Goal: Transaction & Acquisition: Purchase product/service

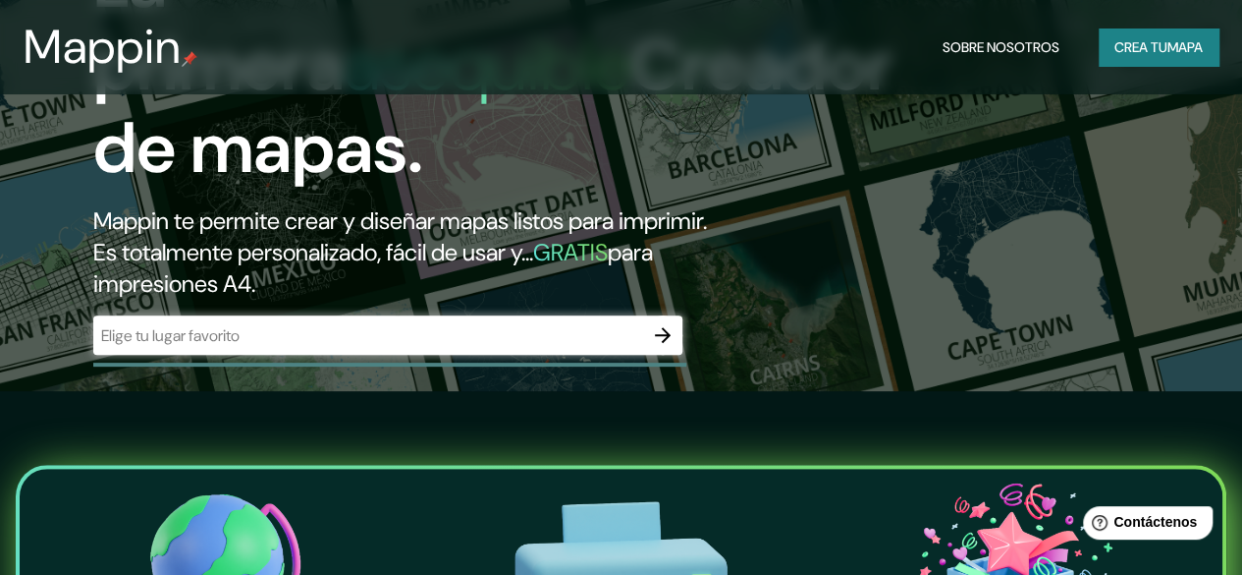
scroll to position [187, 0]
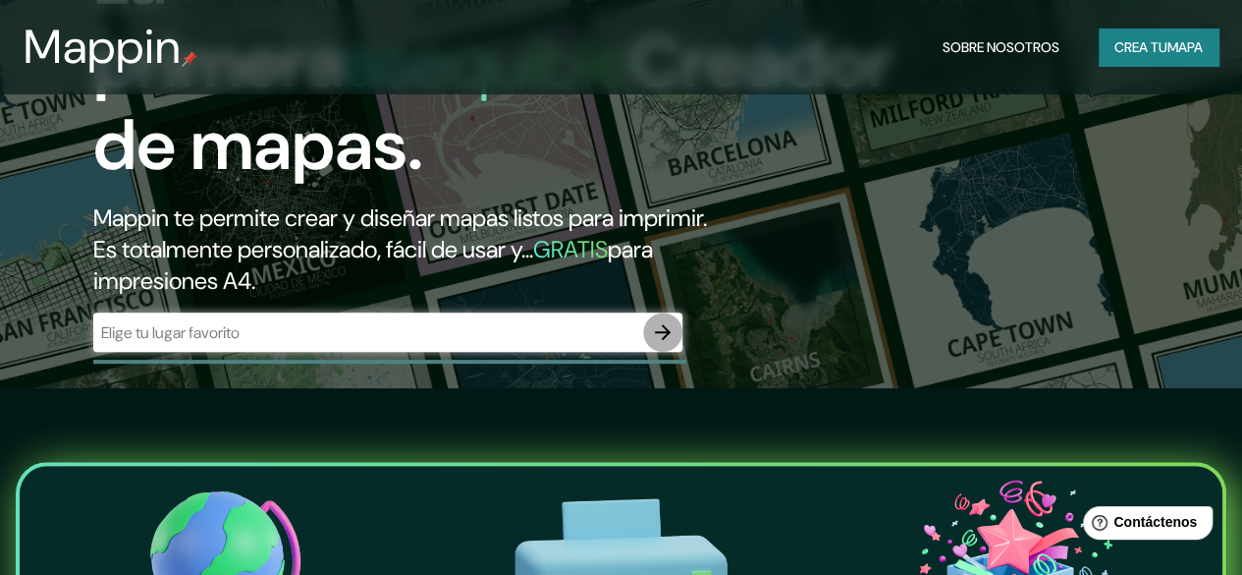
click at [676, 352] on button "button" at bounding box center [662, 331] width 39 height 39
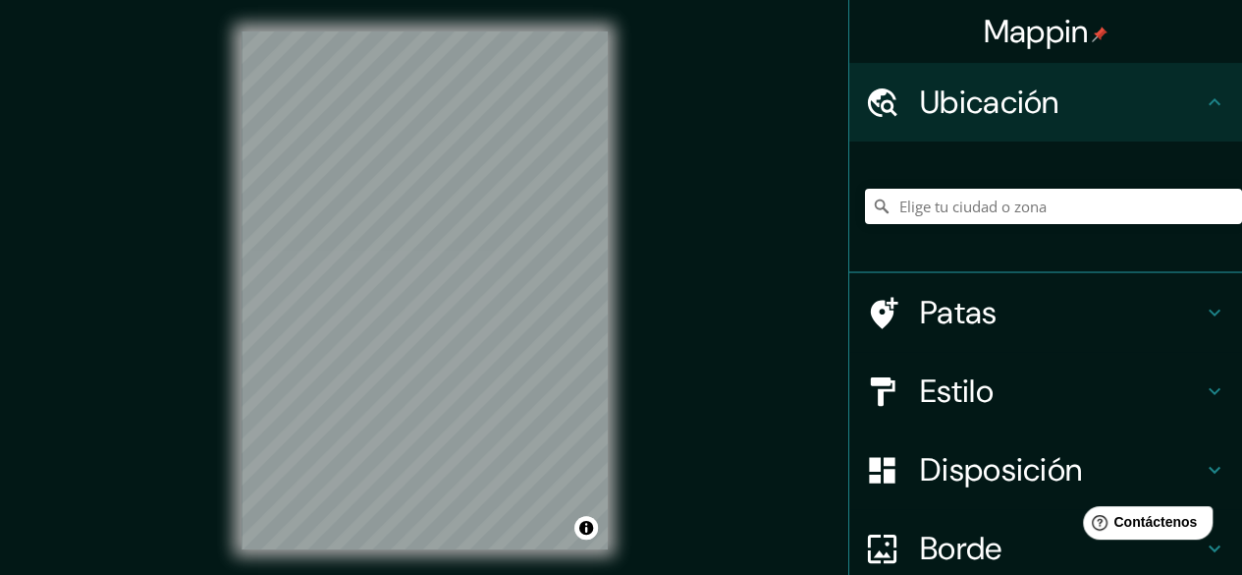
click at [749, 428] on div "Mappin Ubicación Patas Estilo Disposición Borde Elige un borde. Consejo : puede…" at bounding box center [621, 306] width 1242 height 612
click at [703, 574] on html "Mappin Ubicación Patas Estilo Disposición Borde Elige un borde. Consejo : puede…" at bounding box center [621, 287] width 1242 height 575
click at [1053, 209] on input "Elige tu ciudad o zona" at bounding box center [1053, 206] width 377 height 35
click at [620, 197] on div "© Mapbox © OpenStreetMap Improve this map" at bounding box center [424, 290] width 429 height 580
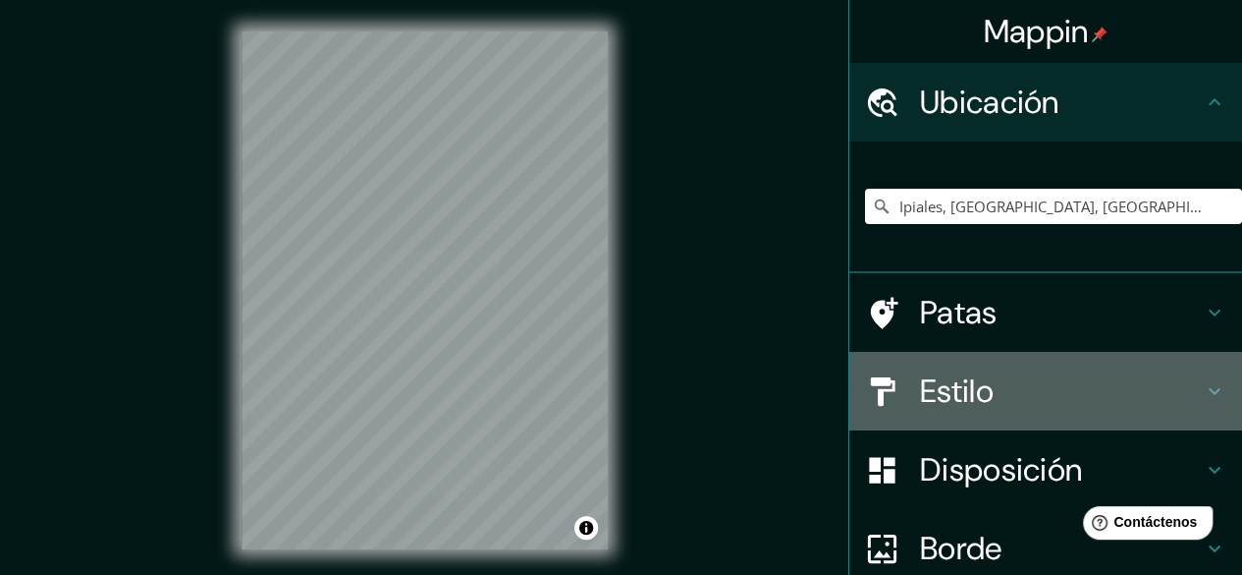
click at [1104, 389] on h4 "Estilo" at bounding box center [1061, 390] width 283 height 39
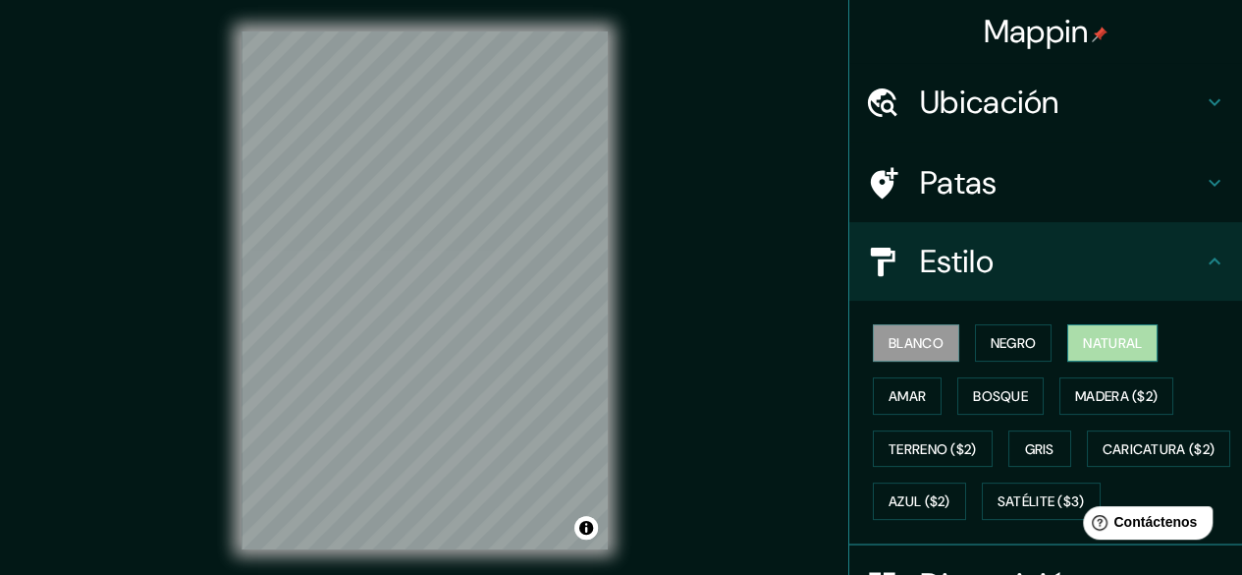
click at [1092, 357] on button "Natural" at bounding box center [1113, 342] width 90 height 37
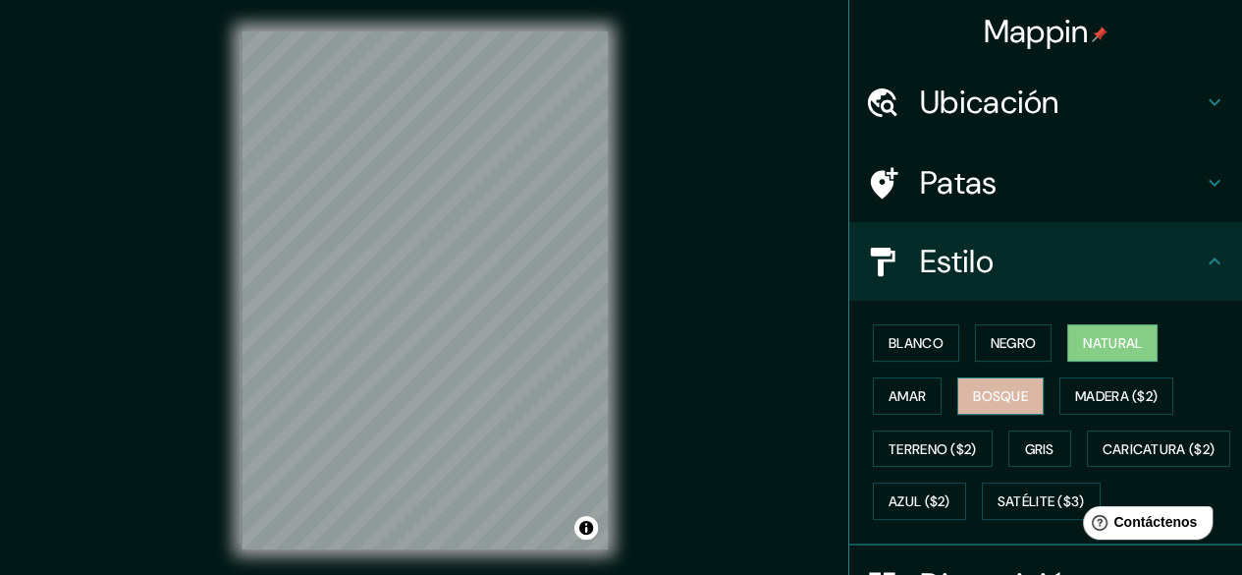
click at [980, 392] on font "Bosque" at bounding box center [1000, 396] width 55 height 18
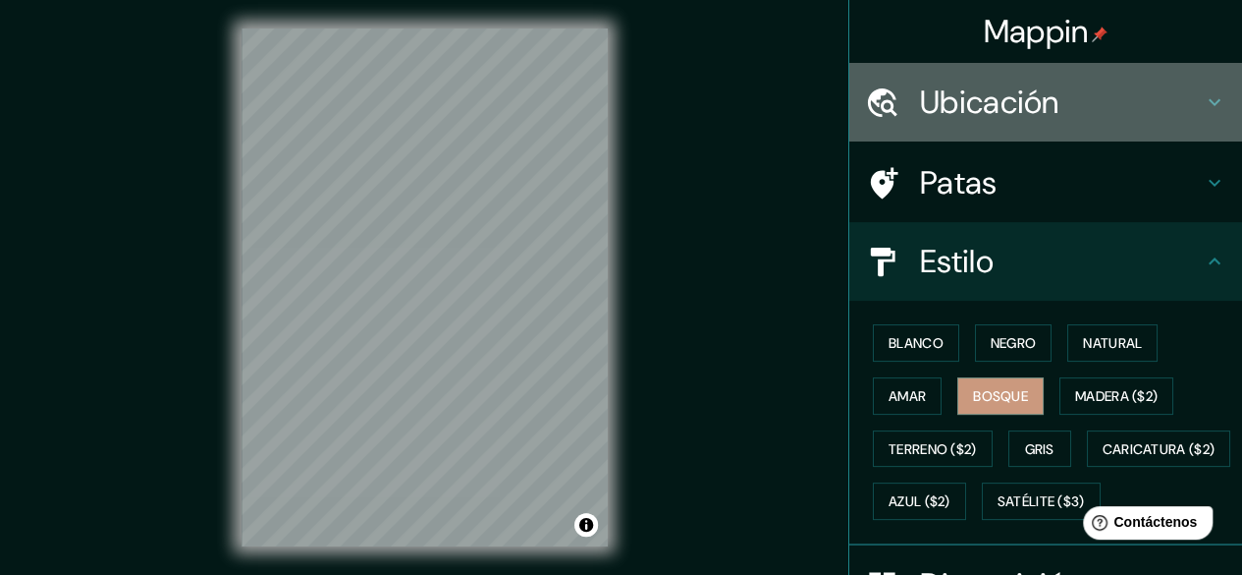
click at [1022, 125] on div "Ubicación" at bounding box center [1046, 102] width 393 height 79
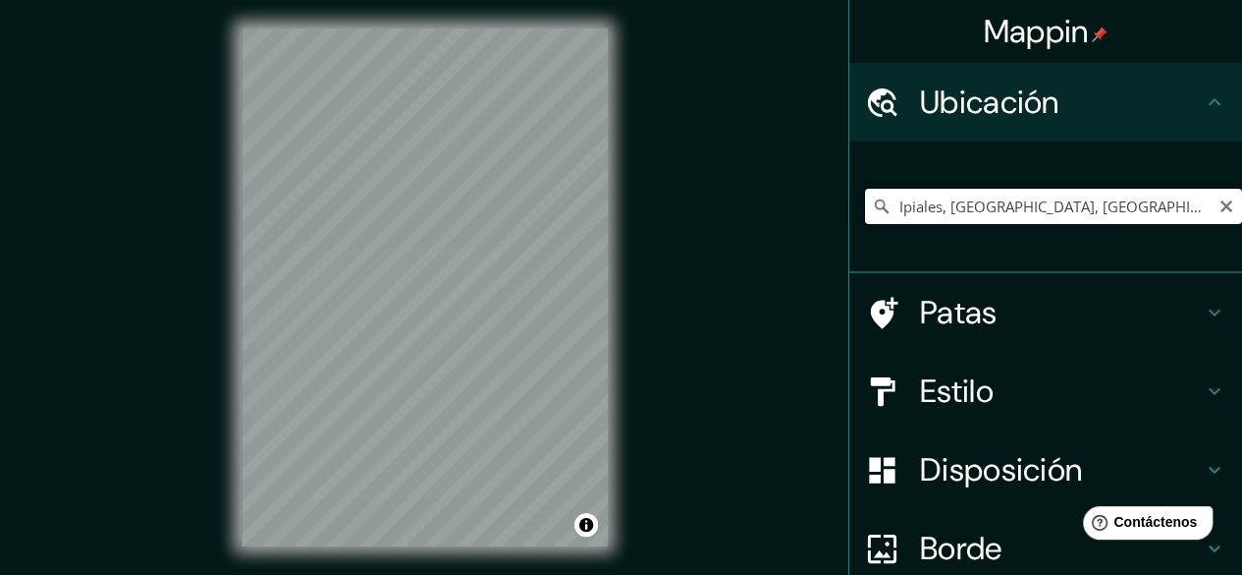
click at [1081, 205] on input "Ipiales, [GEOGRAPHIC_DATA], [GEOGRAPHIC_DATA]" at bounding box center [1053, 206] width 377 height 35
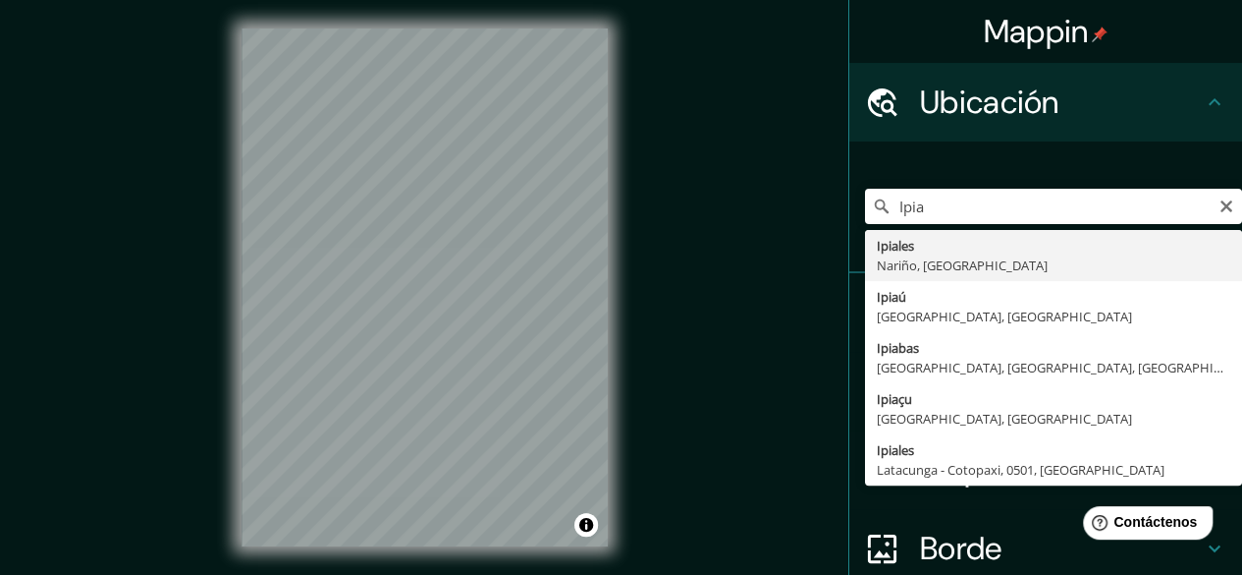
type input "Ipiales, [GEOGRAPHIC_DATA], [GEOGRAPHIC_DATA]"
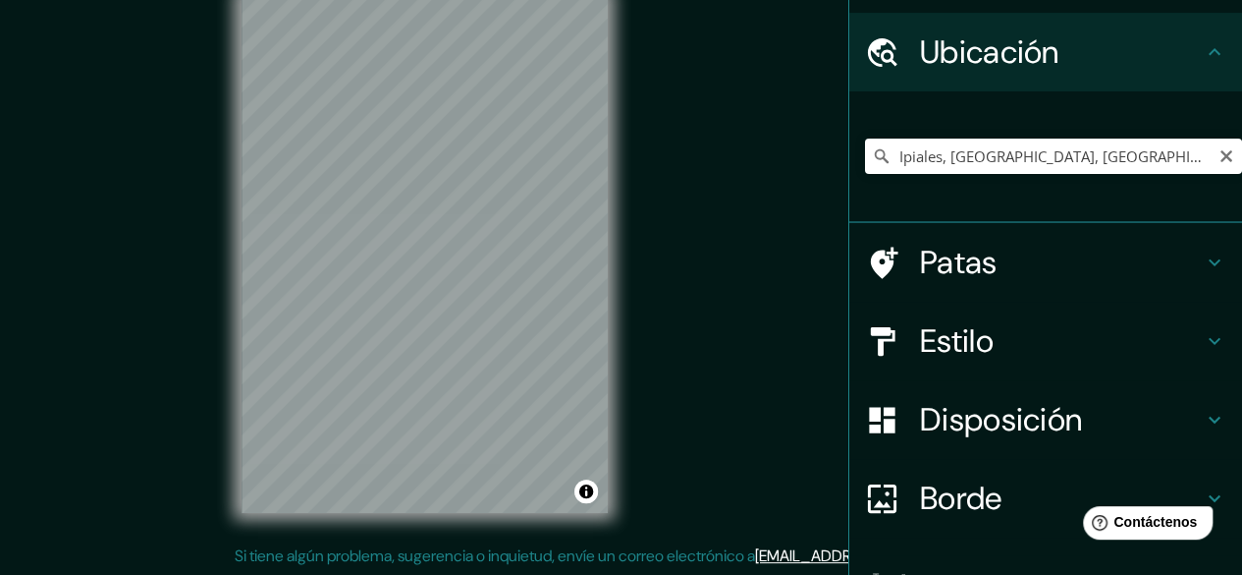
scroll to position [47, 0]
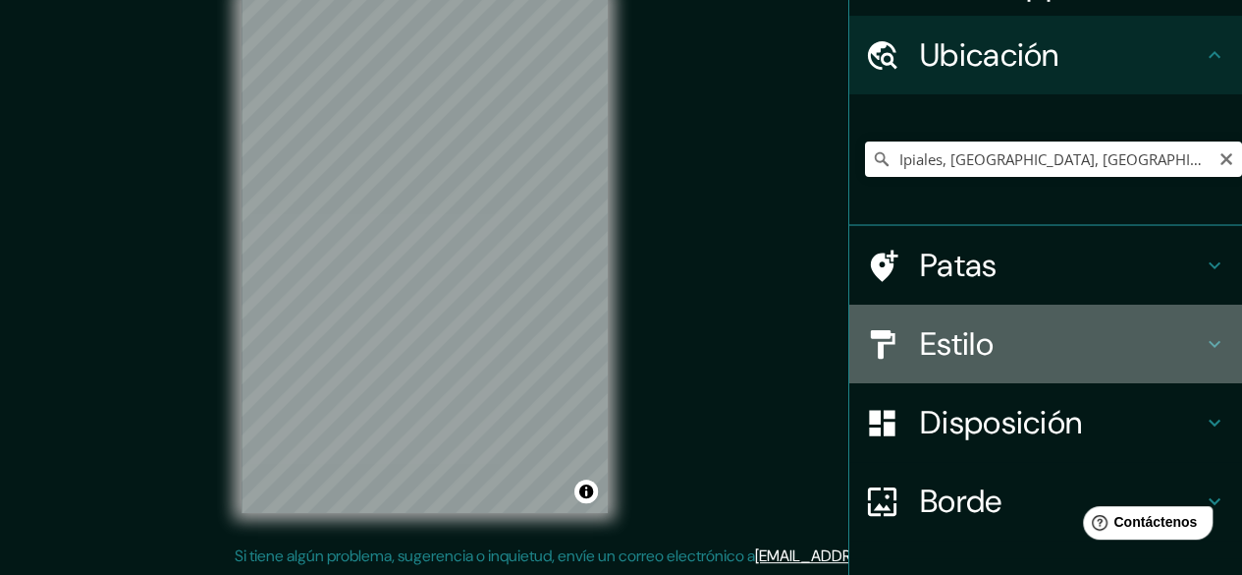
click at [1080, 343] on h4 "Estilo" at bounding box center [1061, 343] width 283 height 39
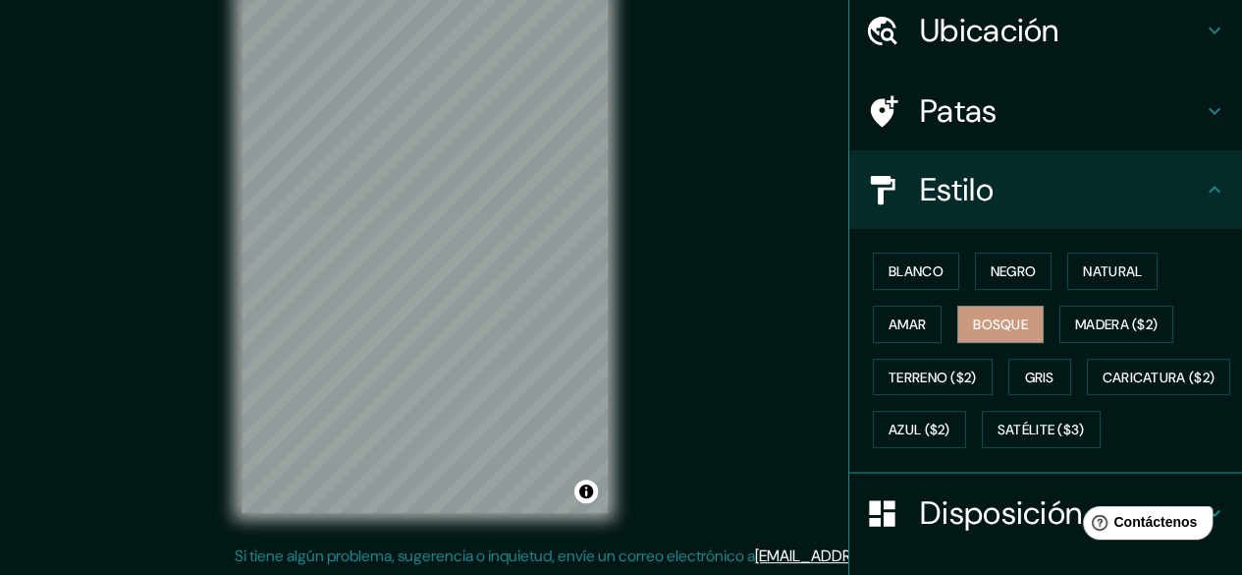
scroll to position [91, 0]
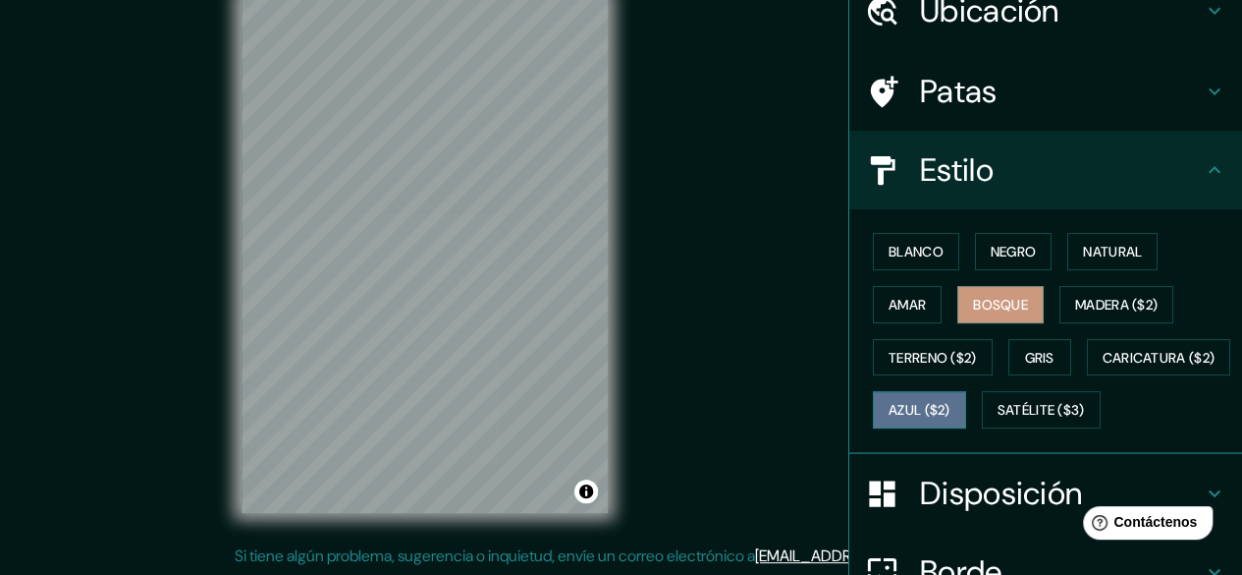
click at [951, 402] on font "Azul ($2)" at bounding box center [920, 411] width 62 height 18
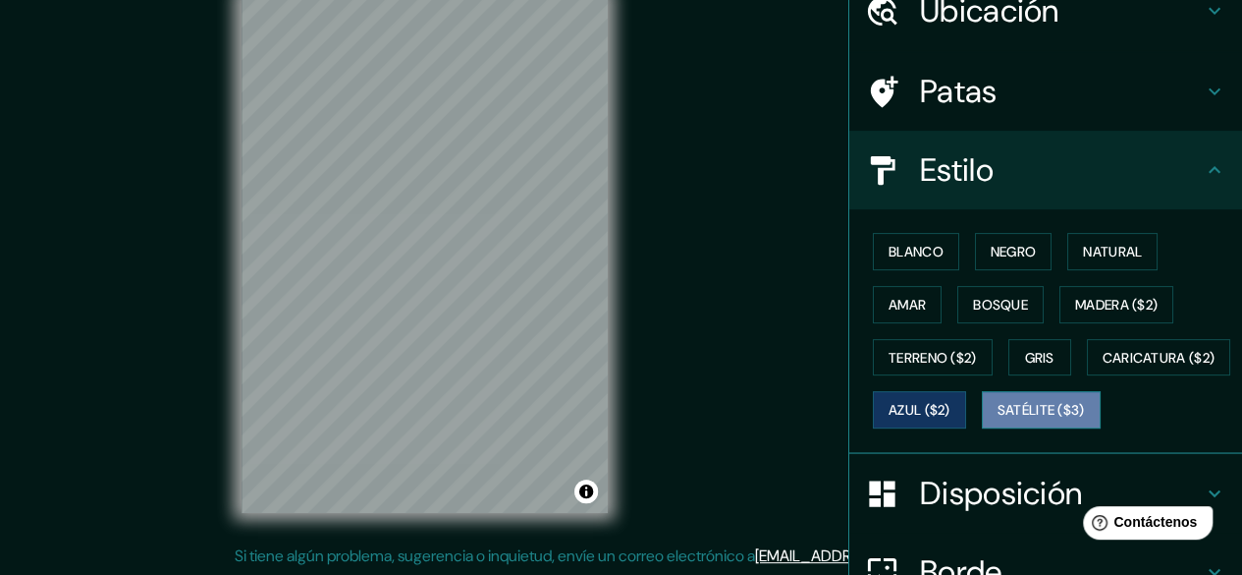
click at [998, 419] on font "Satélite ($3)" at bounding box center [1041, 411] width 87 height 18
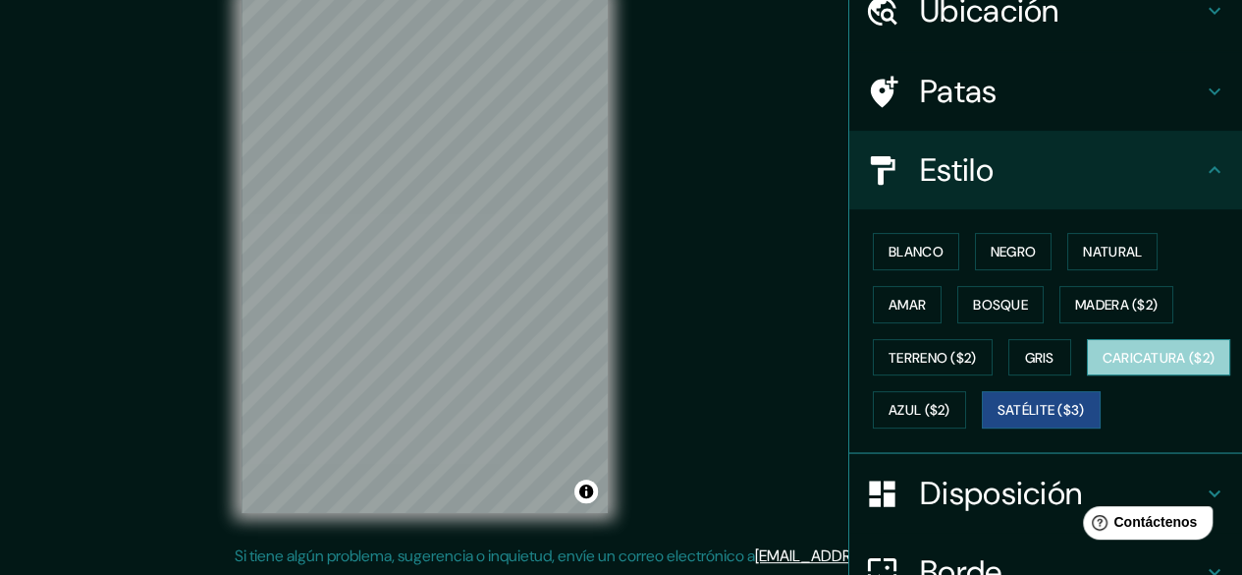
click at [1103, 366] on font "Caricatura ($2)" at bounding box center [1159, 358] width 113 height 18
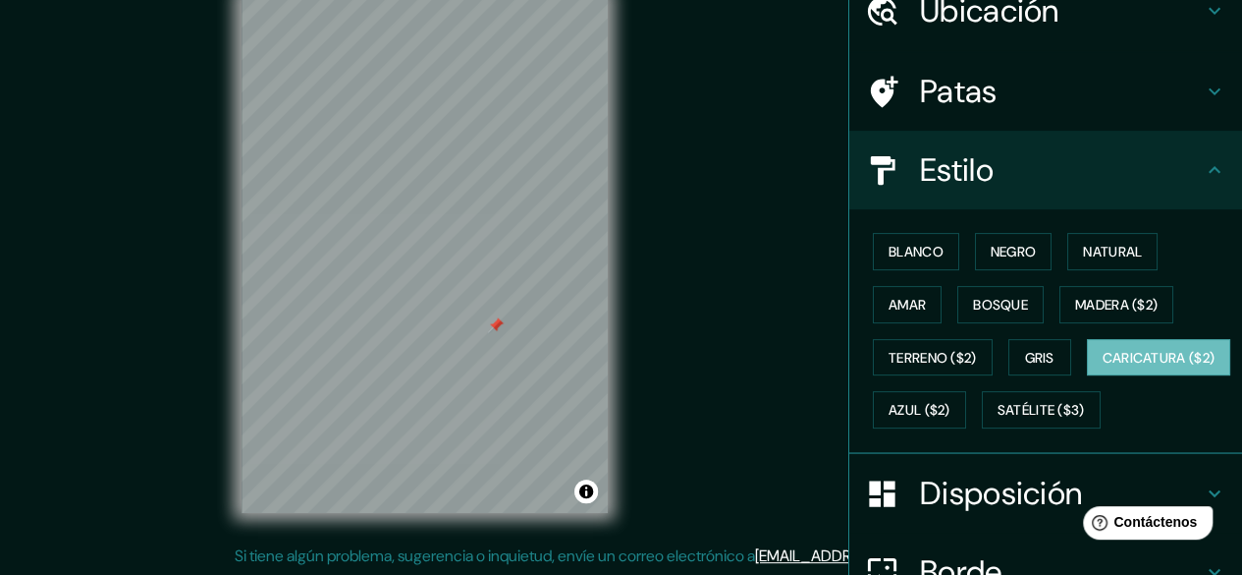
click at [494, 332] on div at bounding box center [496, 325] width 16 height 16
drag, startPoint x: 509, startPoint y: 331, endPoint x: 462, endPoint y: 349, distance: 50.3
click at [462, 349] on div at bounding box center [461, 348] width 16 height 16
click at [462, 348] on div at bounding box center [463, 348] width 16 height 16
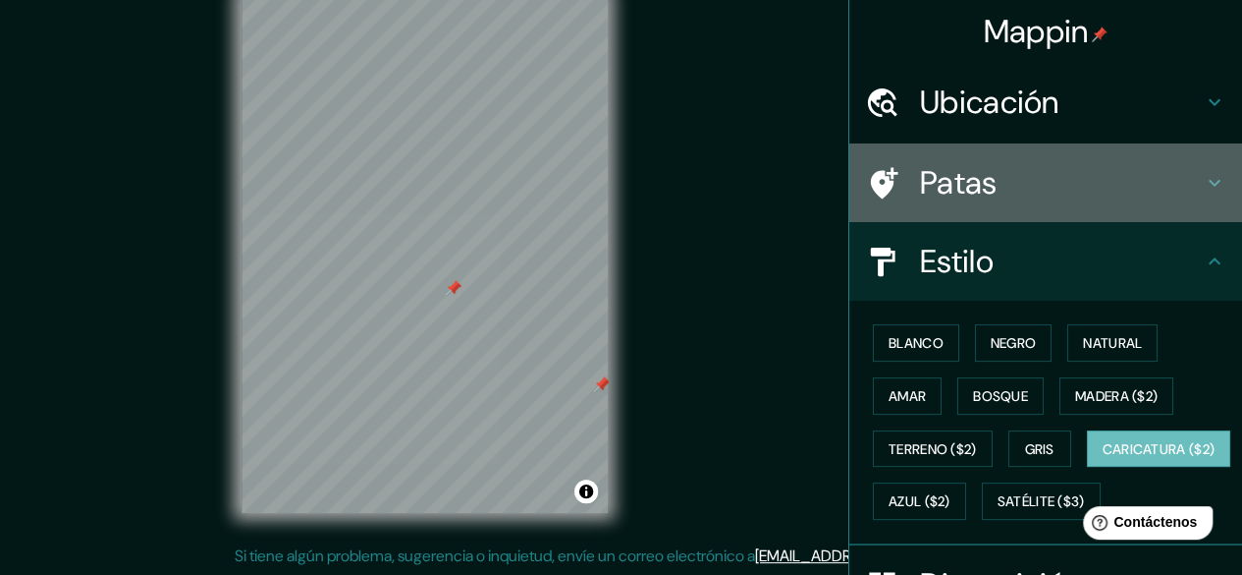
click at [1016, 167] on h4 "Patas" at bounding box center [1061, 182] width 283 height 39
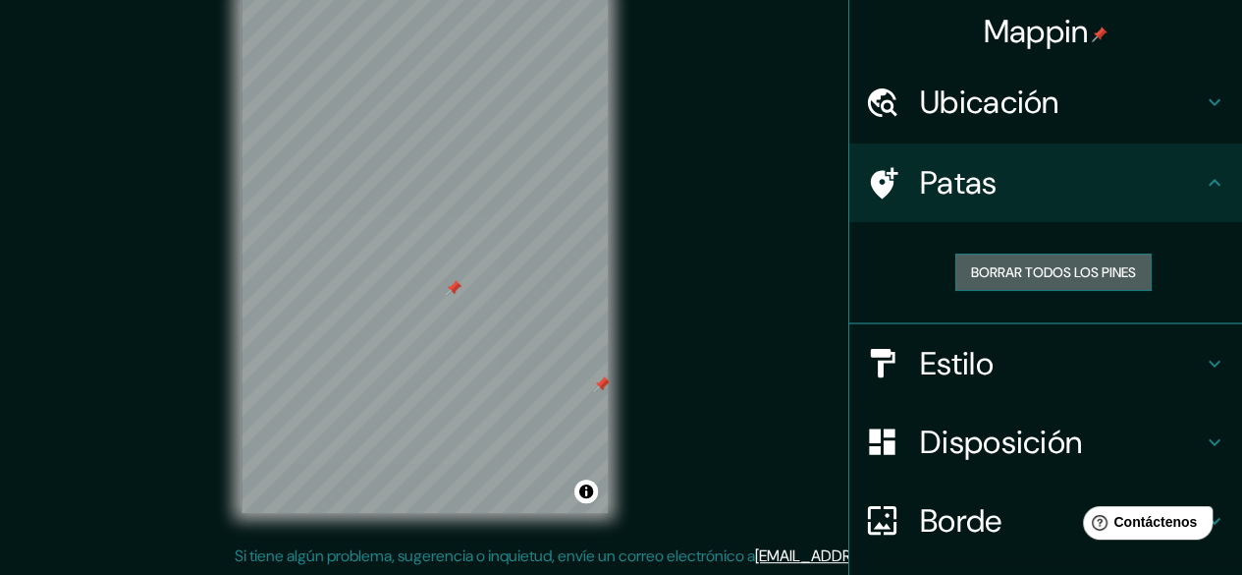
click at [1043, 268] on font "Borrar todos los pines" at bounding box center [1053, 272] width 165 height 18
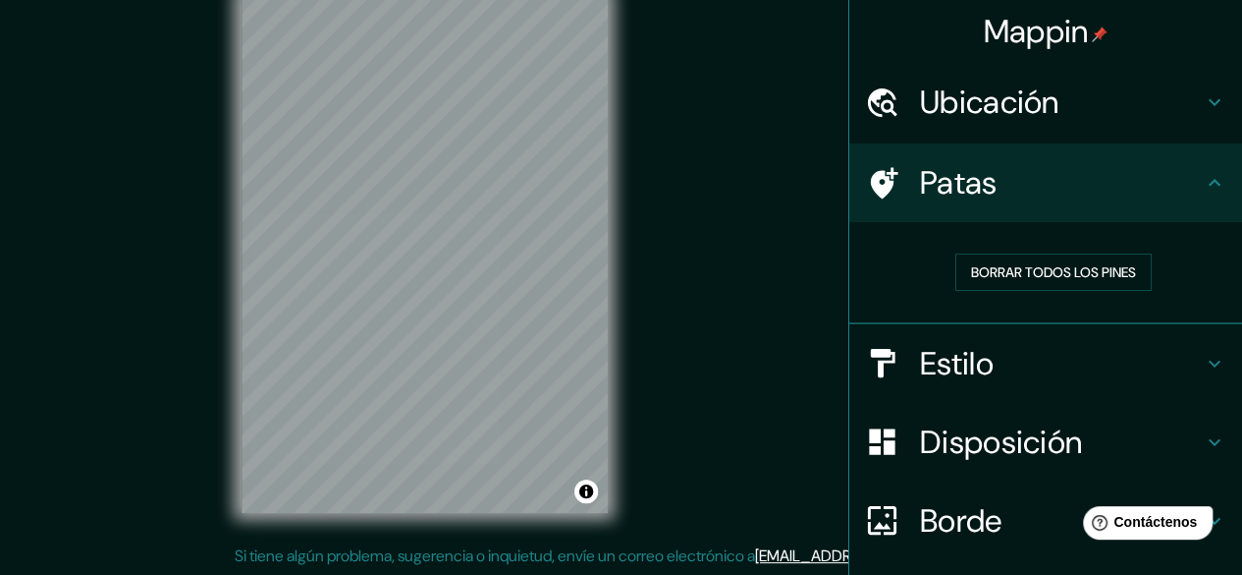
scroll to position [137, 0]
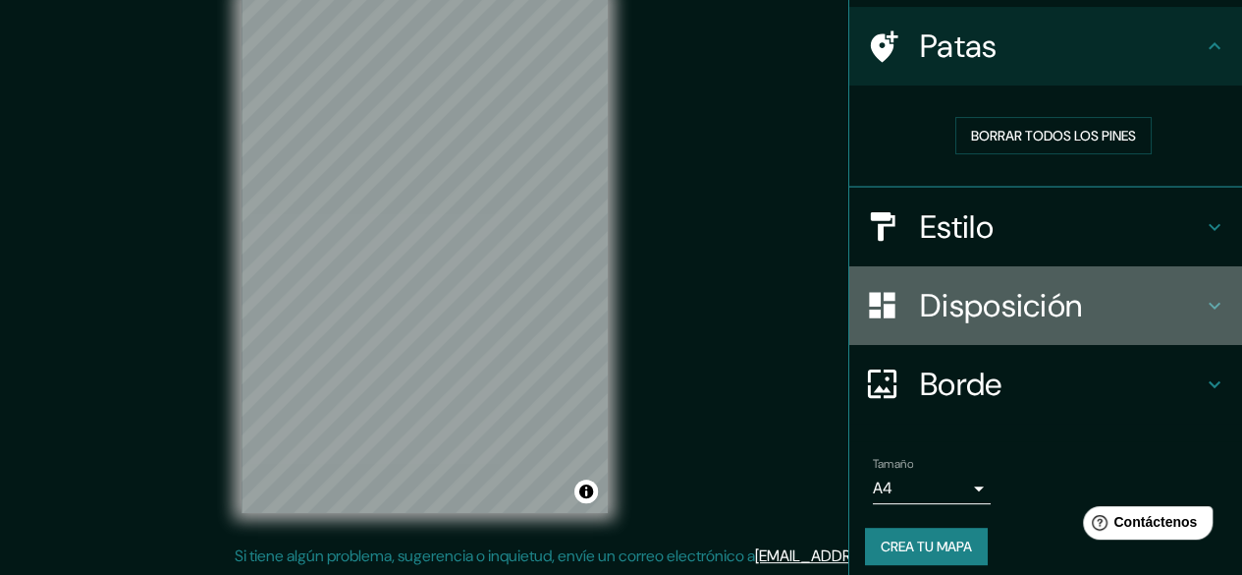
click at [1023, 293] on font "Disposición" at bounding box center [1001, 305] width 162 height 41
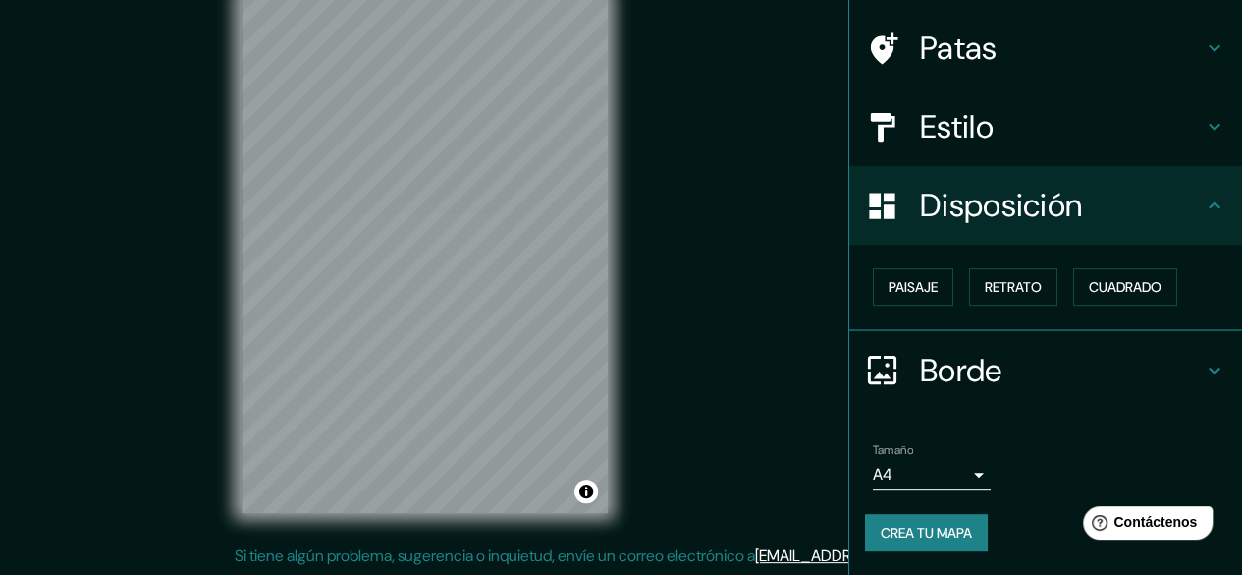
scroll to position [132, 0]
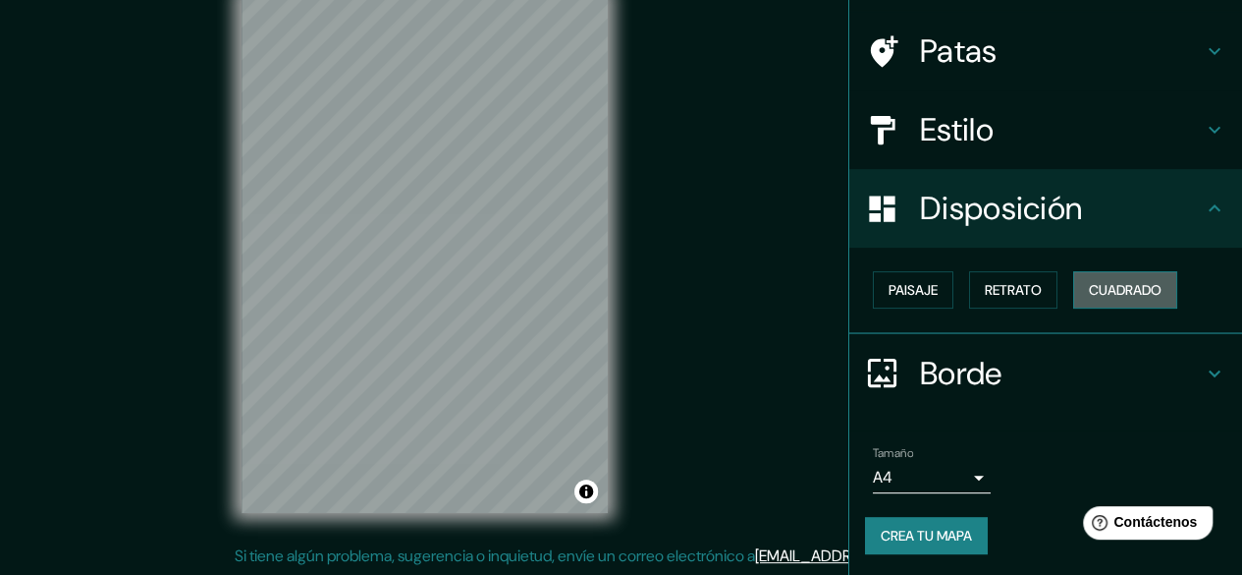
click at [1120, 296] on font "Cuadrado" at bounding box center [1125, 290] width 73 height 18
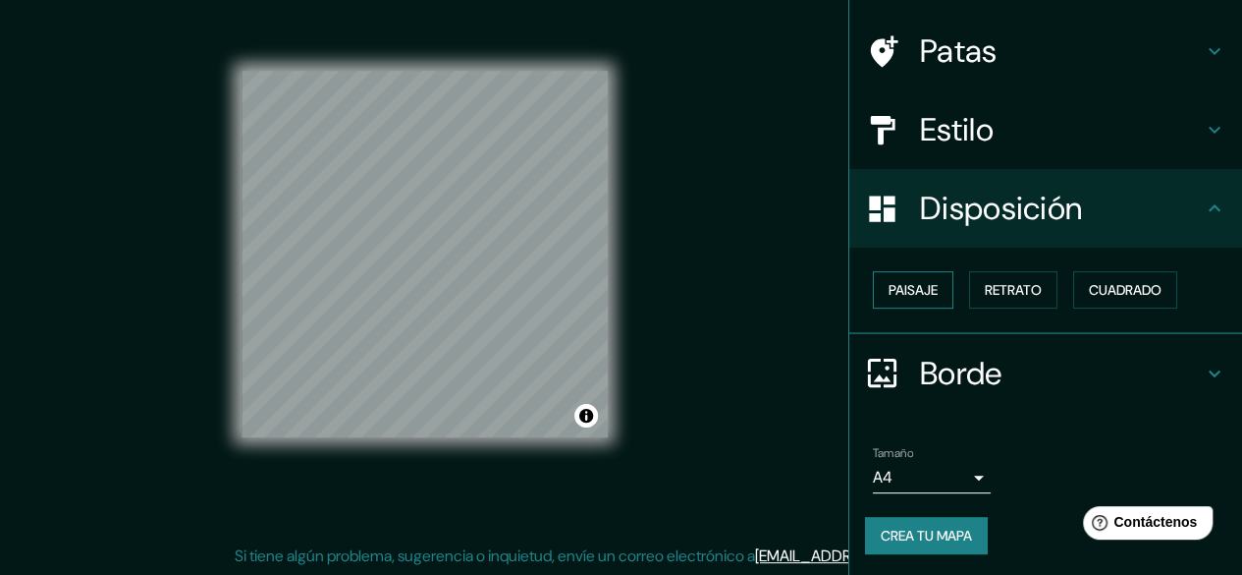
click at [920, 298] on font "Paisaje" at bounding box center [913, 290] width 49 height 18
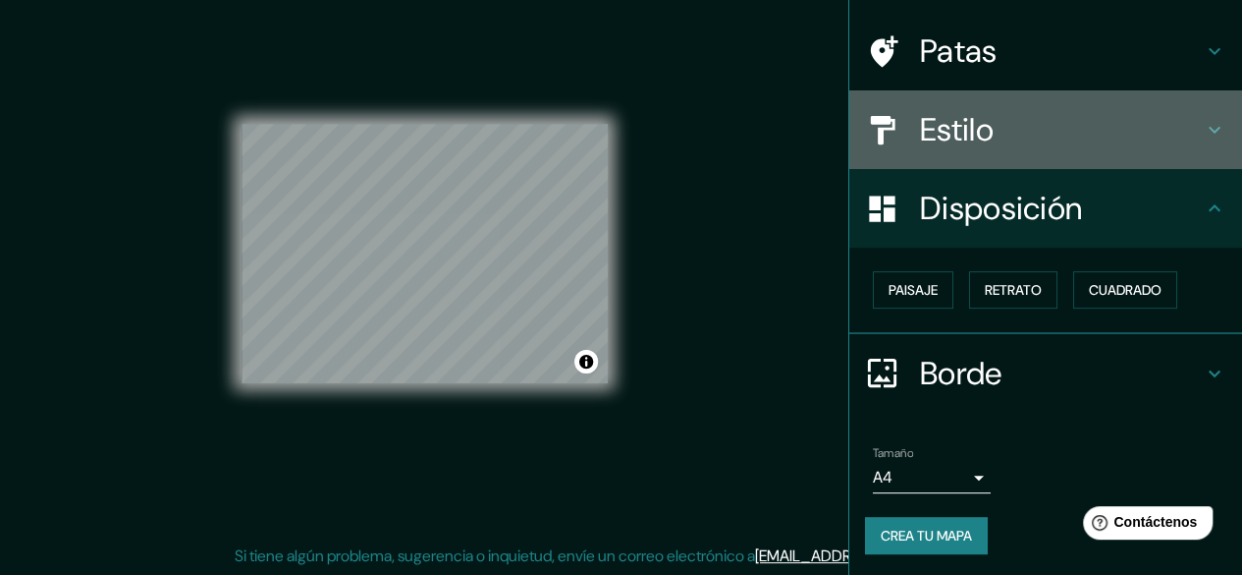
click at [1055, 133] on h4 "Estilo" at bounding box center [1061, 129] width 283 height 39
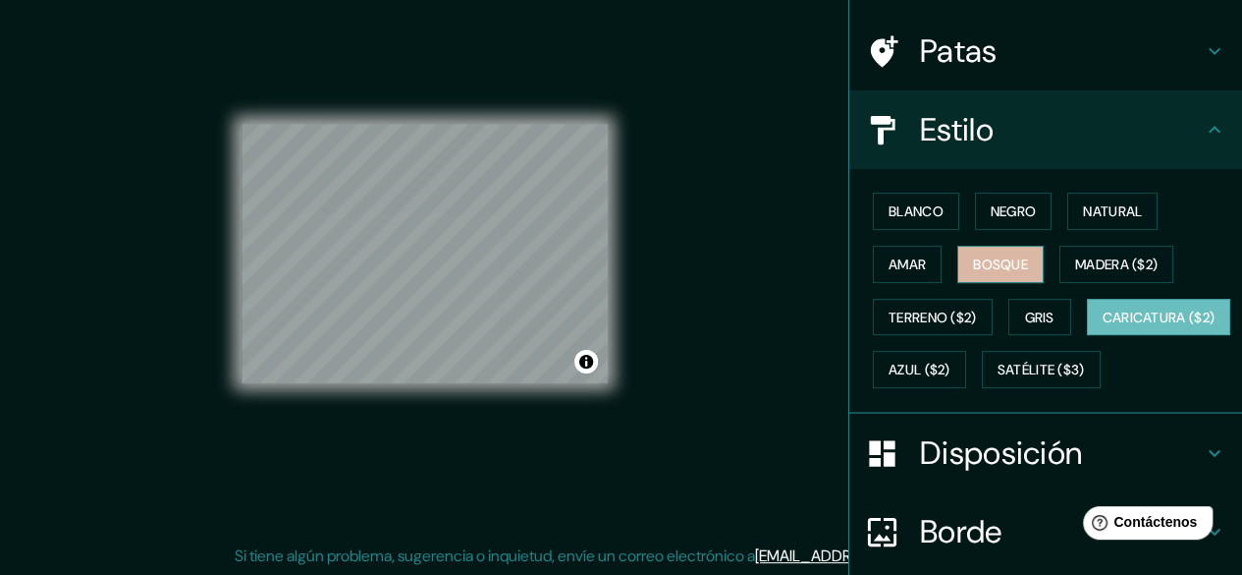
click at [997, 268] on font "Bosque" at bounding box center [1000, 264] width 55 height 18
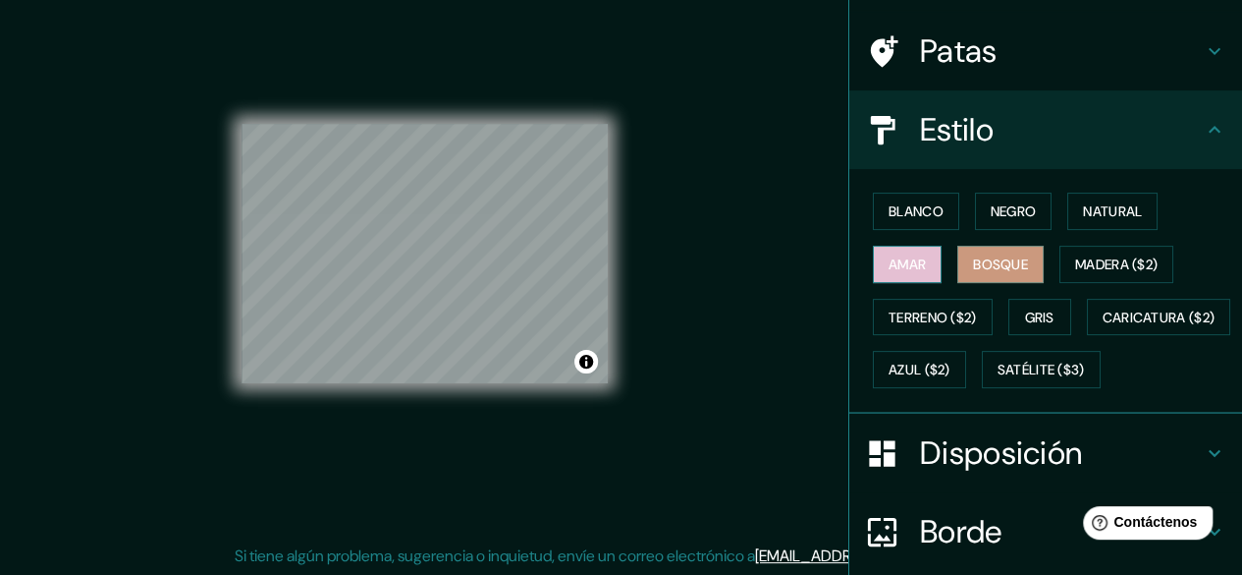
click at [913, 269] on button "Amar" at bounding box center [907, 264] width 69 height 37
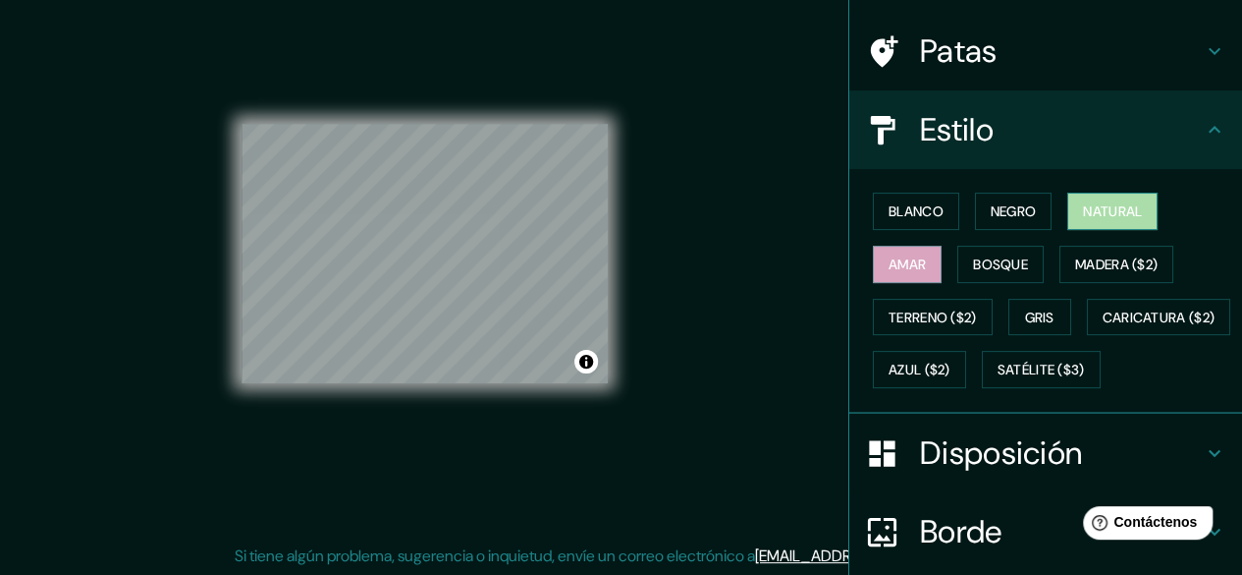
click at [1112, 195] on button "Natural" at bounding box center [1113, 210] width 90 height 37
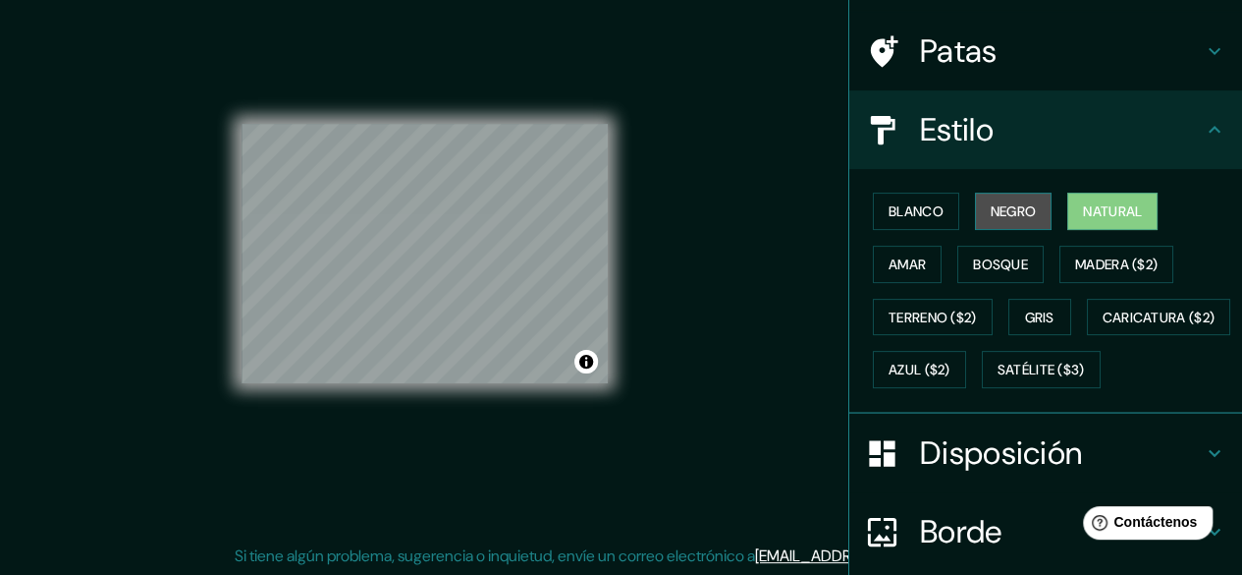
click at [1018, 220] on font "Negro" at bounding box center [1014, 211] width 46 height 26
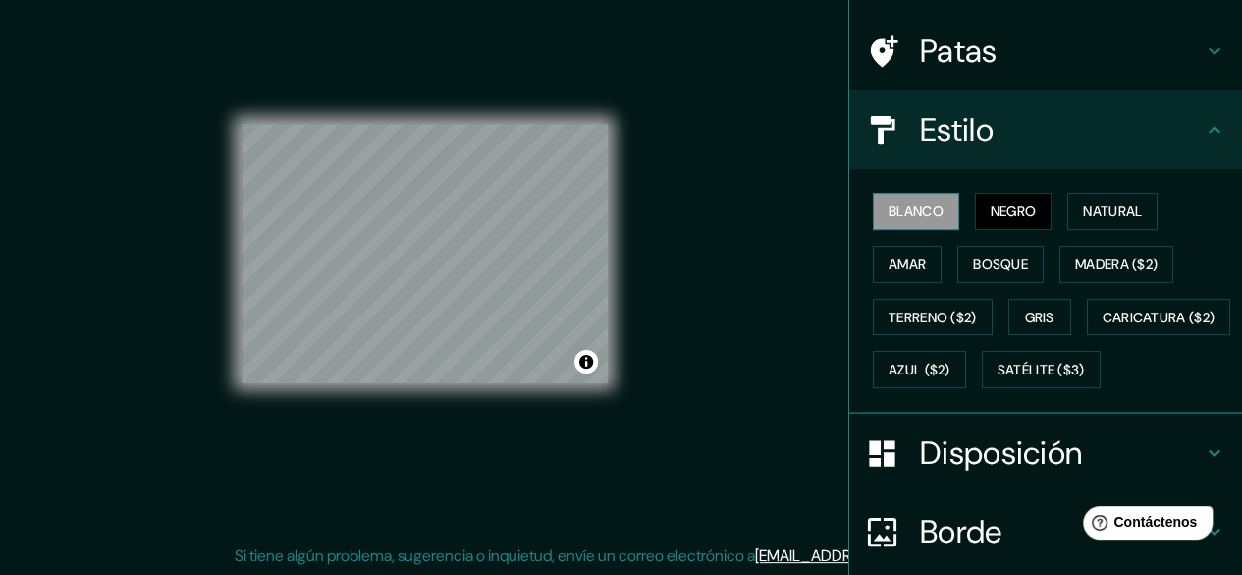
click at [923, 214] on font "Blanco" at bounding box center [916, 211] width 55 height 18
click at [1075, 263] on font "Madera ($2)" at bounding box center [1116, 264] width 82 height 18
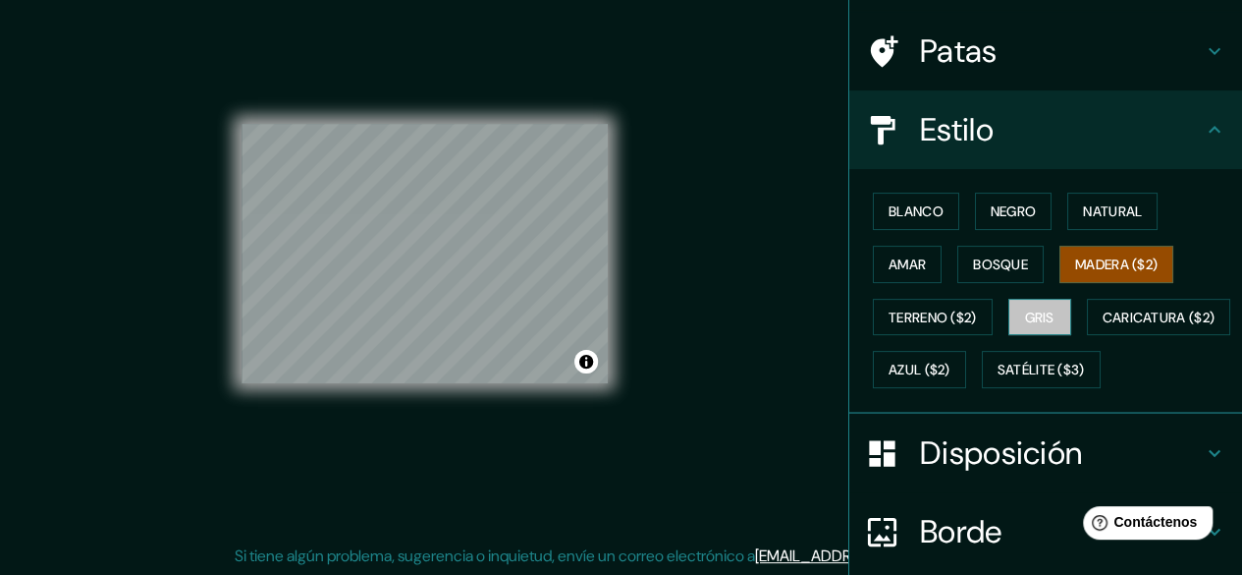
click at [1027, 309] on font "Gris" at bounding box center [1039, 317] width 29 height 18
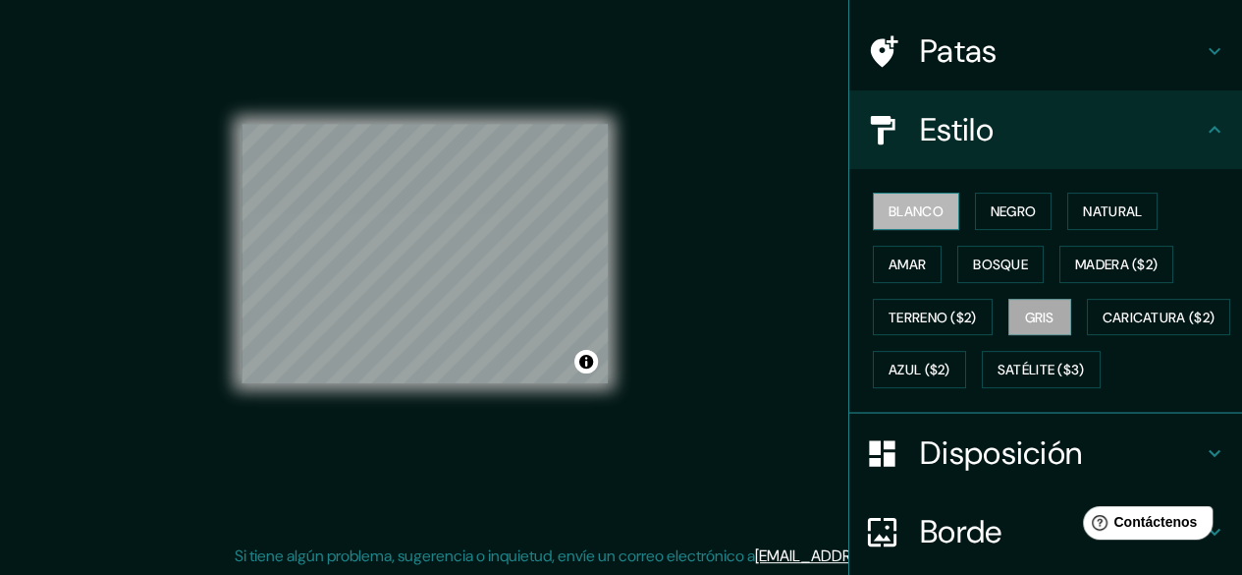
click at [889, 213] on font "Blanco" at bounding box center [916, 211] width 55 height 18
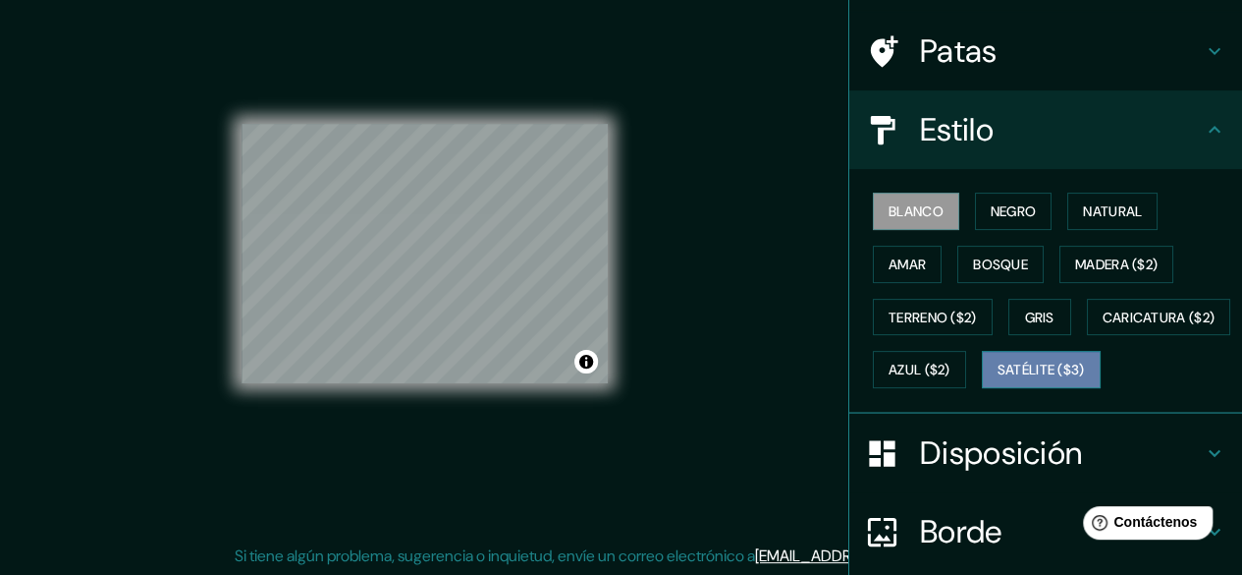
click at [998, 379] on font "Satélite ($3)" at bounding box center [1041, 370] width 87 height 18
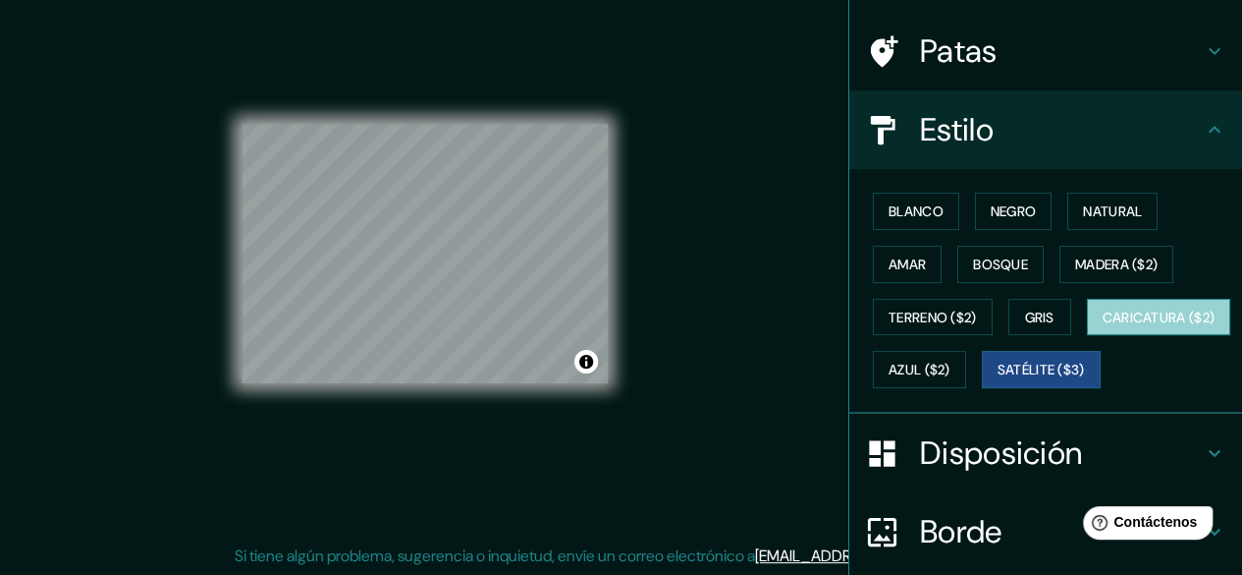
click at [1103, 326] on font "Caricatura ($2)" at bounding box center [1159, 317] width 113 height 18
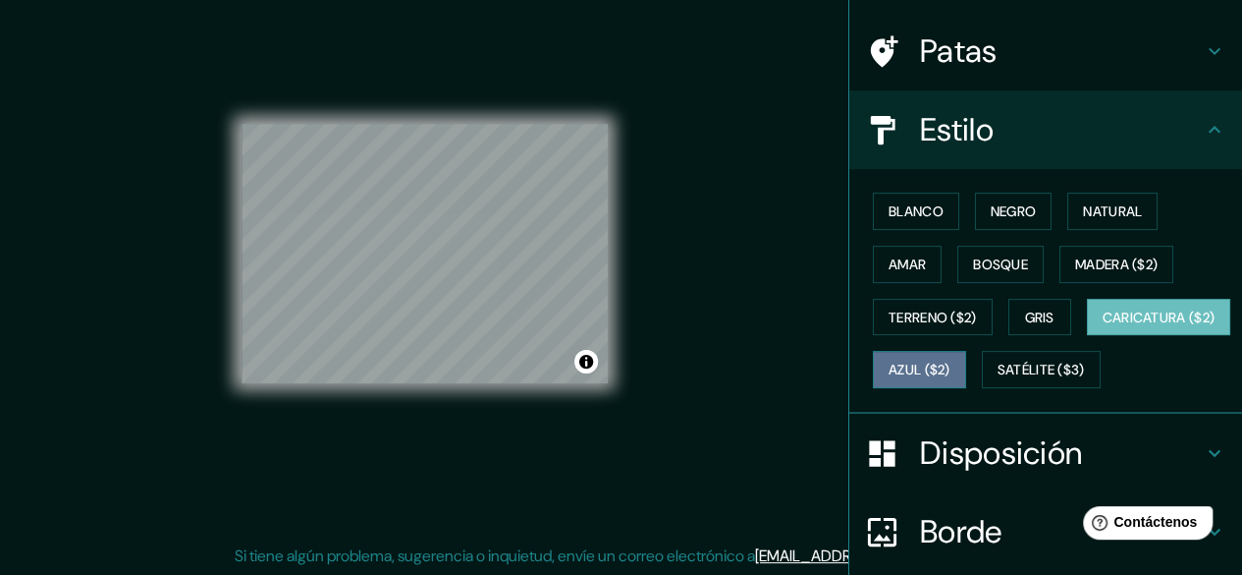
click at [951, 361] on font "Azul ($2)" at bounding box center [920, 370] width 62 height 18
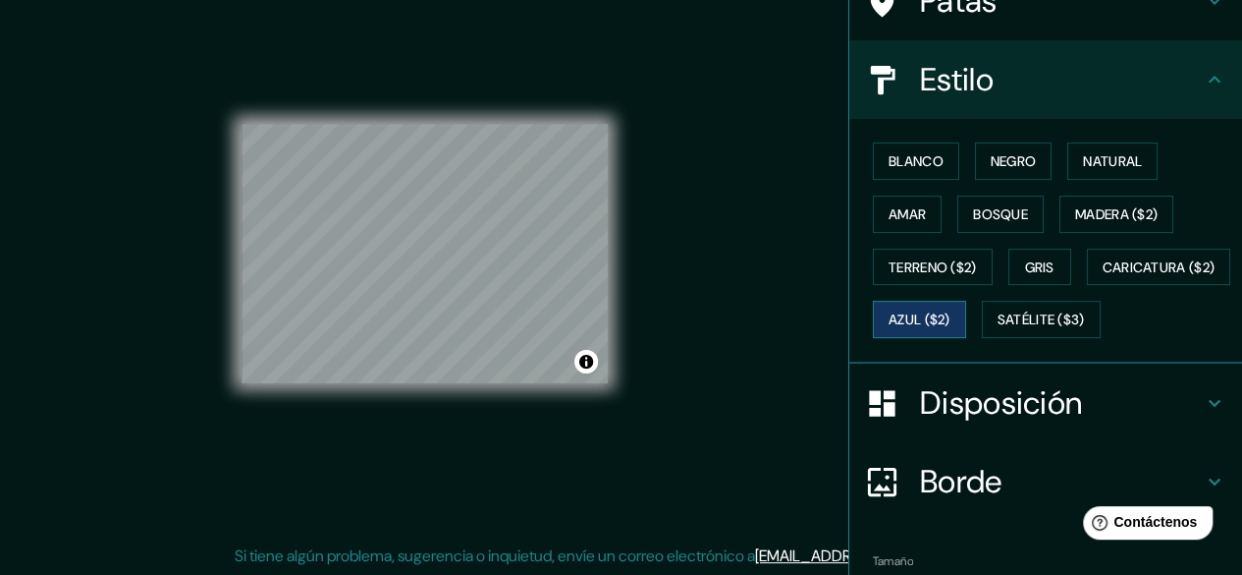
scroll to position [175, 0]
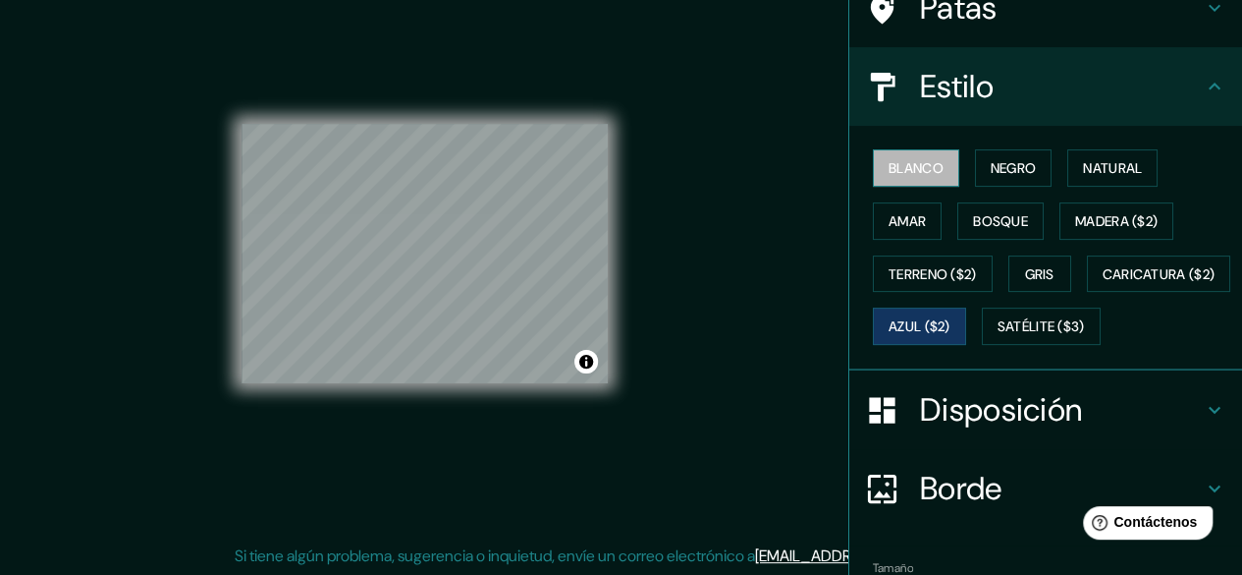
click at [898, 168] on font "Blanco" at bounding box center [916, 168] width 55 height 18
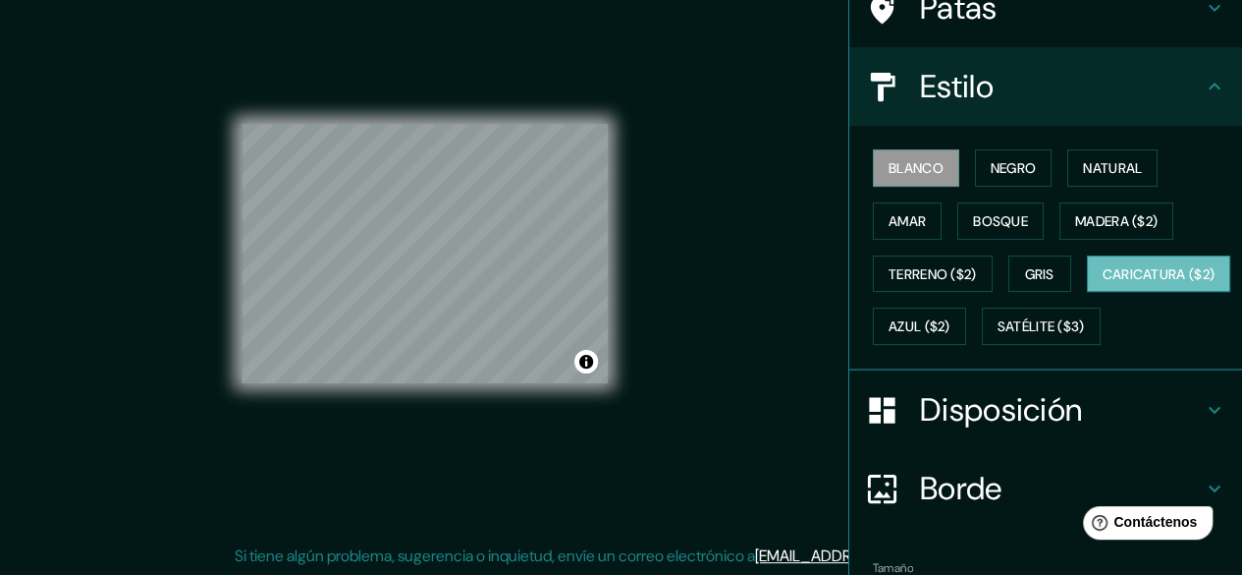
scroll to position [339, 0]
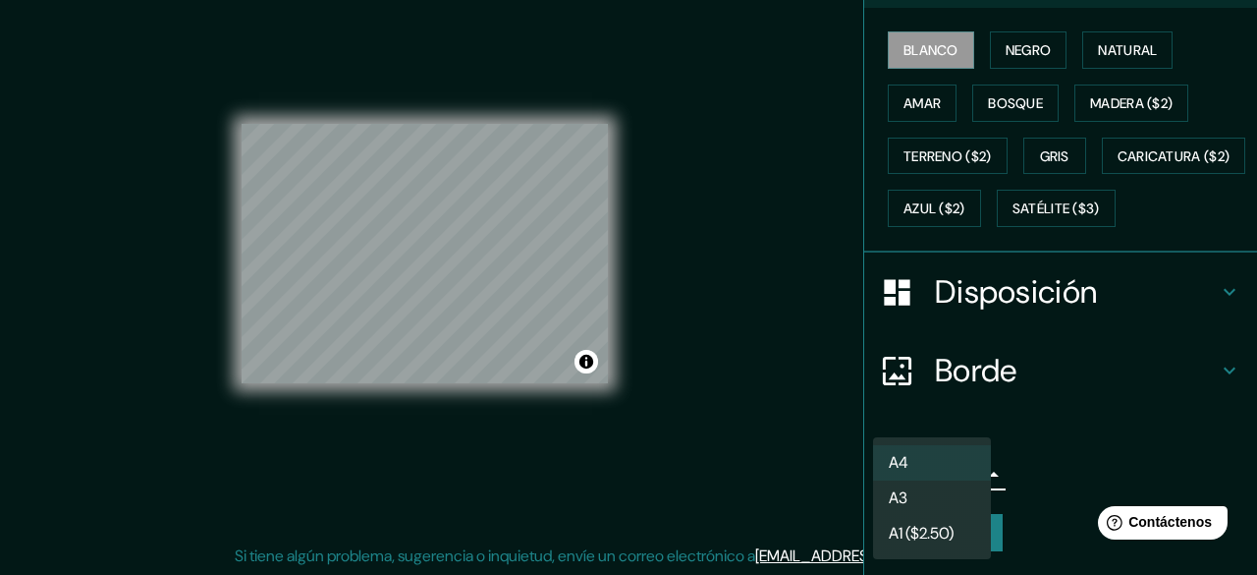
click at [964, 480] on body "Mappin Ubicación Ipiales, [GEOGRAPHIC_DATA], [GEOGRAPHIC_DATA] Patas Estilo Bla…" at bounding box center [628, 251] width 1257 height 575
click at [947, 506] on li "A3" at bounding box center [932, 499] width 118 height 36
type input "a4"
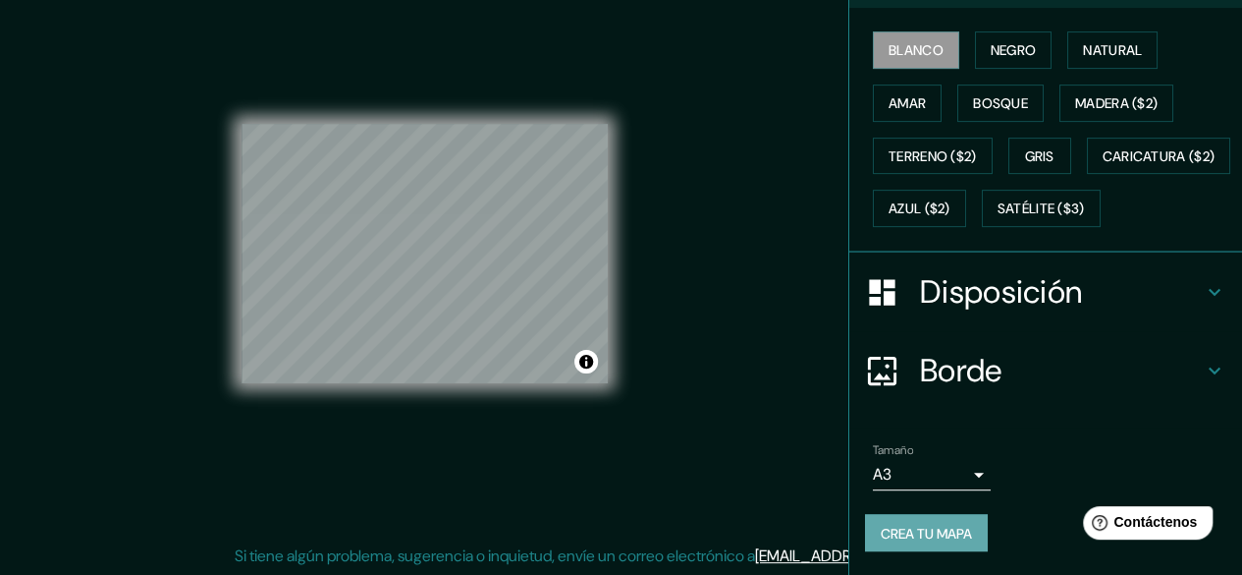
click at [947, 529] on font "Crea tu mapa" at bounding box center [926, 532] width 91 height 18
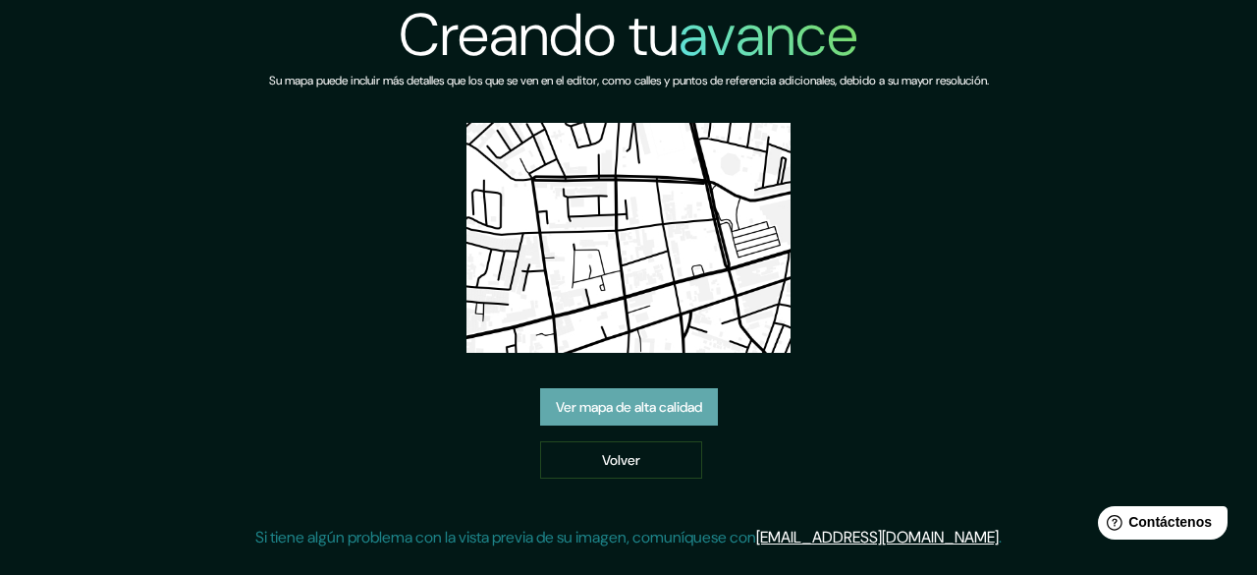
click at [656, 399] on font "Ver mapa de alta calidad" at bounding box center [629, 407] width 146 height 18
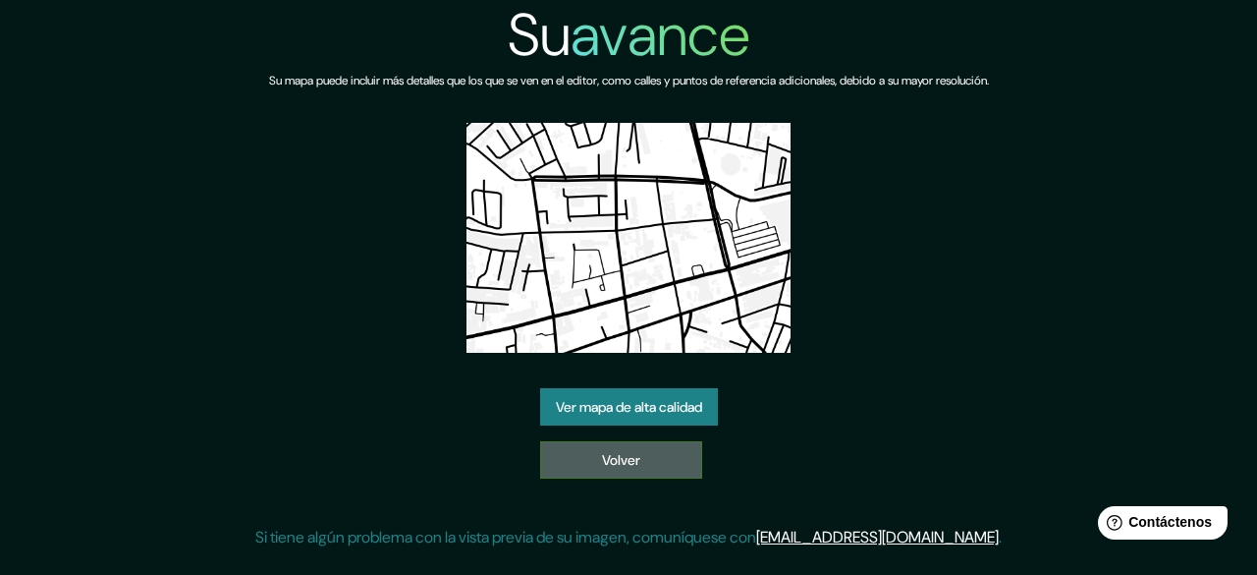
click at [602, 466] on font "Volver" at bounding box center [621, 460] width 38 height 18
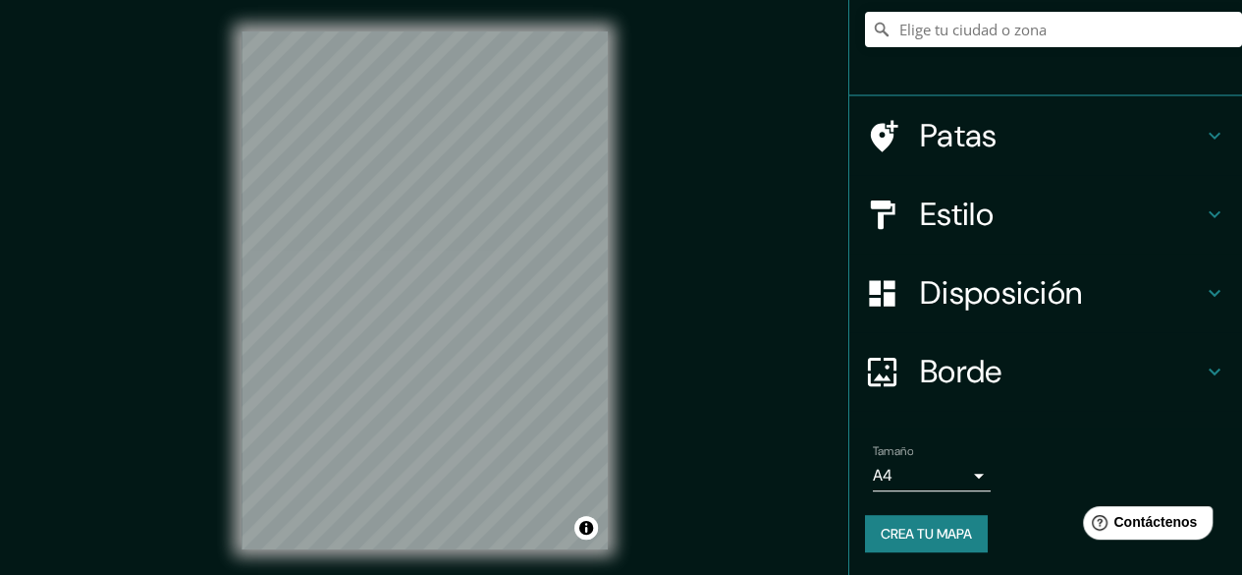
scroll to position [36, 0]
